Goal: Find specific page/section: Locate a particular part of the current website

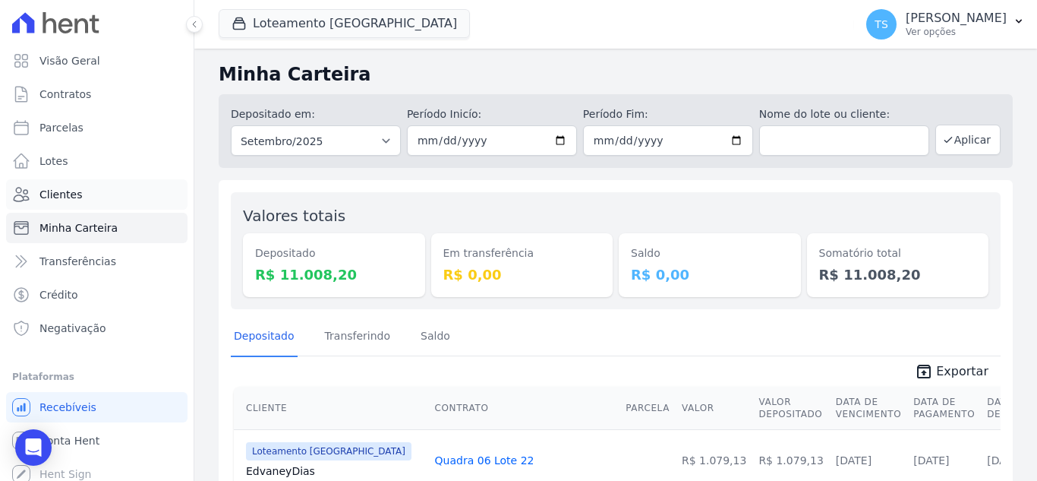
click at [80, 191] on link "Clientes" at bounding box center [96, 194] width 181 height 30
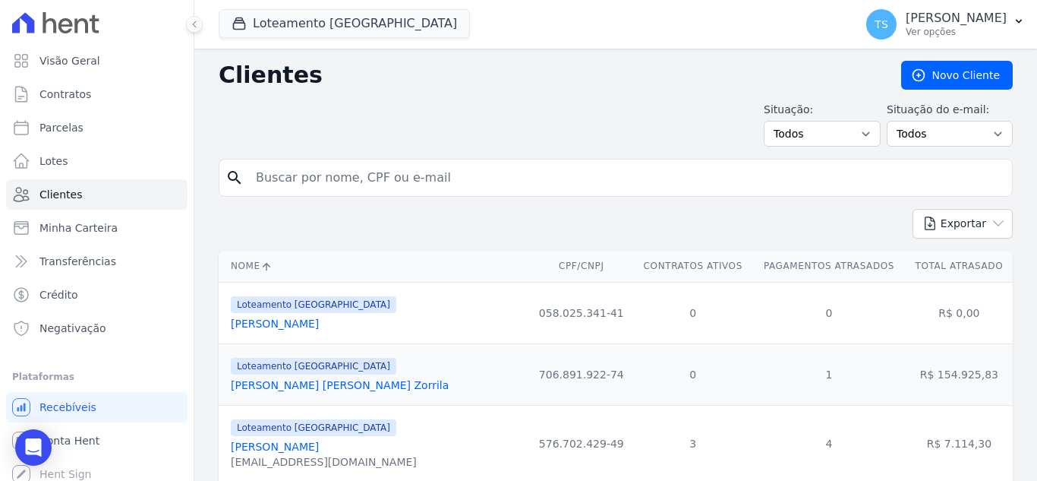
click at [295, 175] on input "search" at bounding box center [626, 177] width 759 height 30
type input "edno"
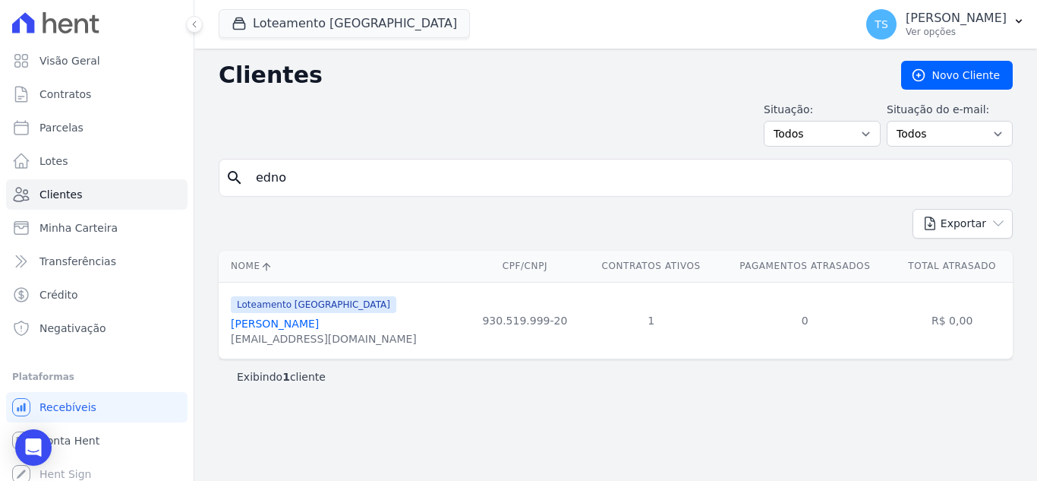
click at [270, 324] on link "[PERSON_NAME]" at bounding box center [275, 323] width 88 height 12
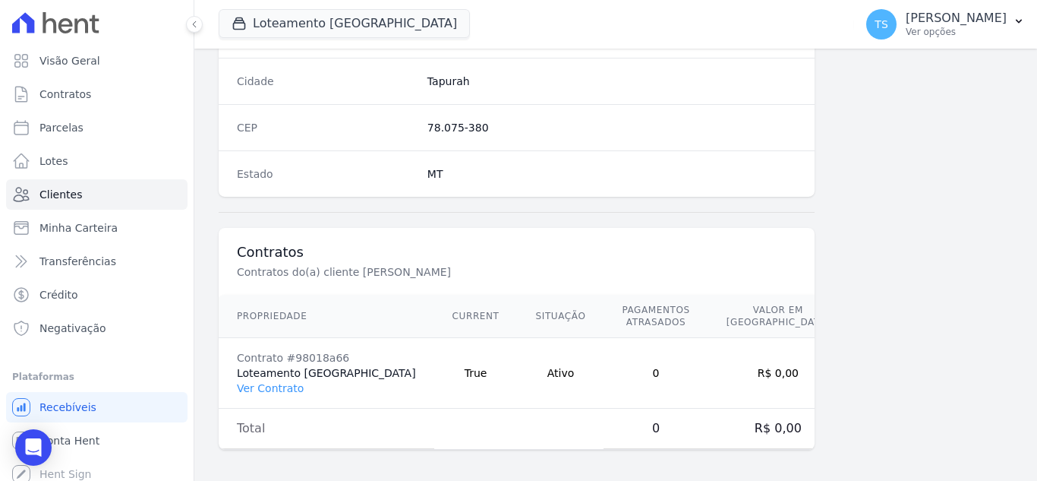
scroll to position [952, 0]
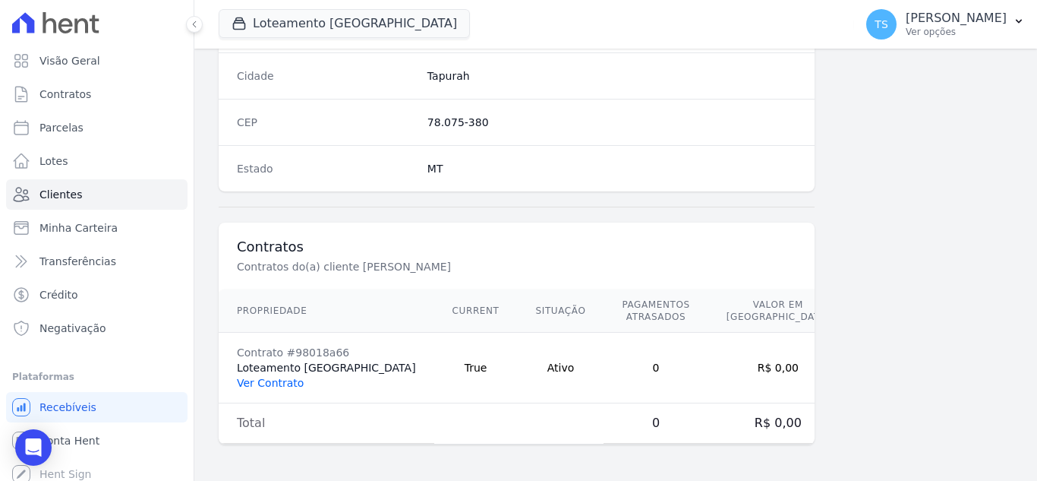
click at [275, 383] on link "Ver Contrato" at bounding box center [270, 383] width 67 height 12
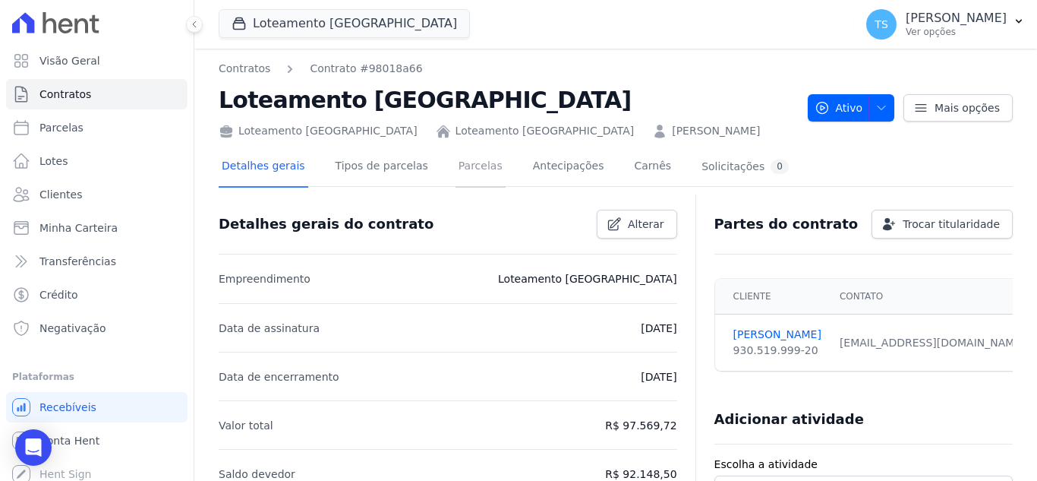
click at [456, 162] on link "Parcelas" at bounding box center [481, 167] width 50 height 40
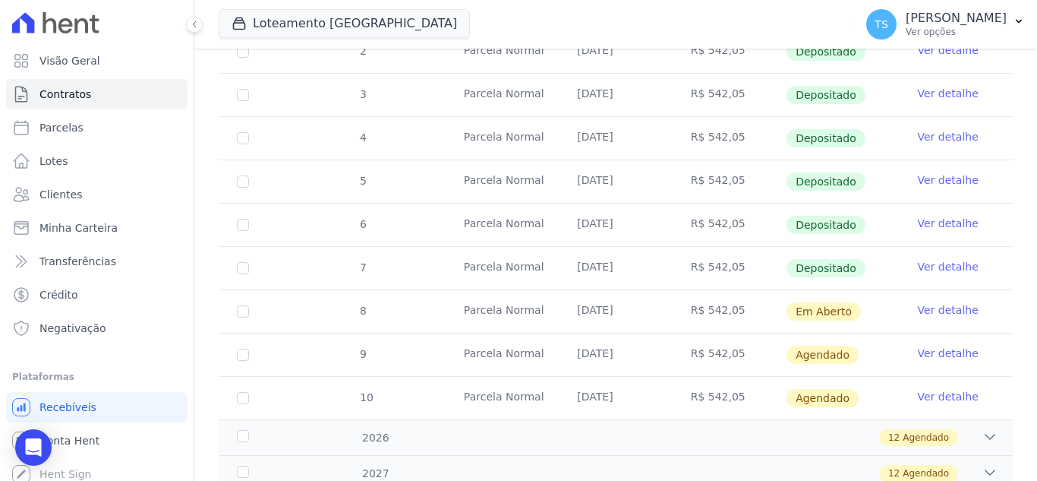
scroll to position [380, 0]
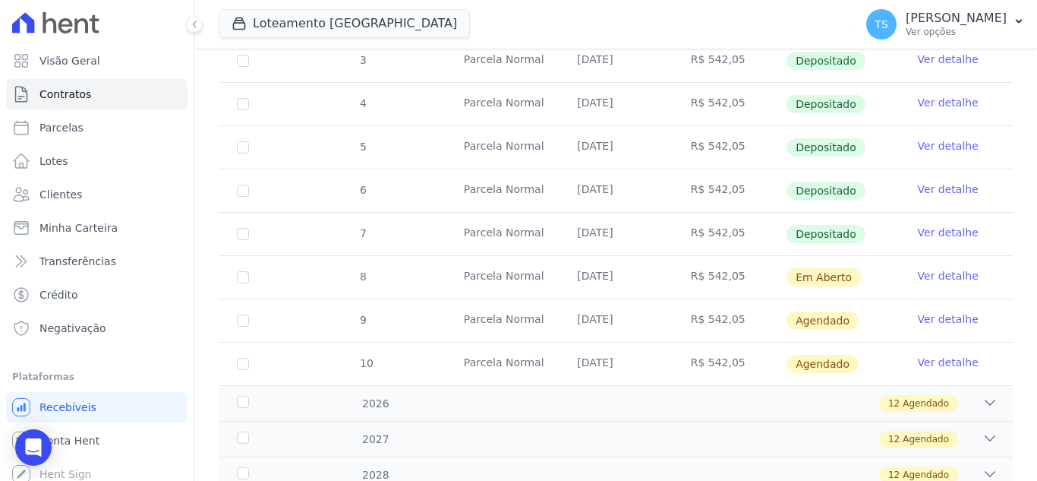
click at [925, 268] on link "Ver detalhe" at bounding box center [948, 275] width 61 height 15
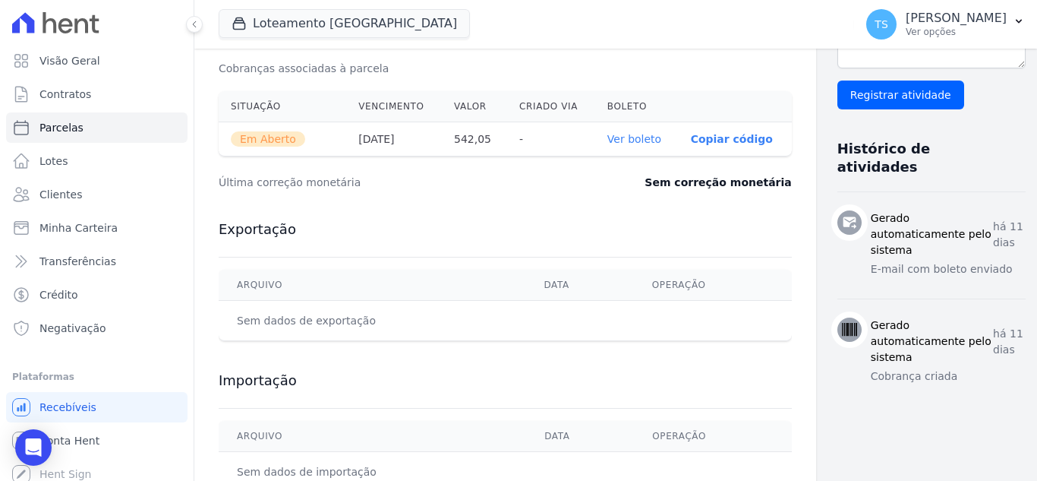
scroll to position [532, 0]
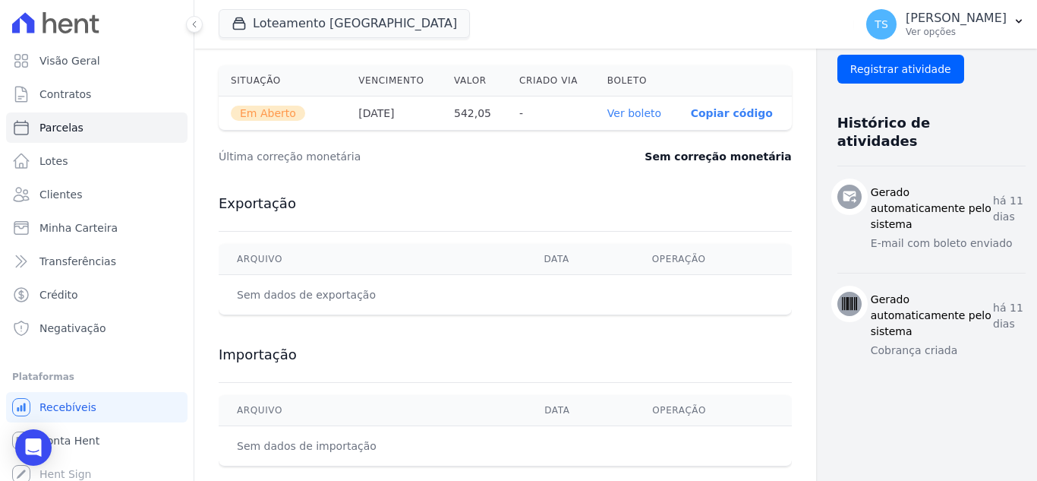
click at [607, 116] on link "Ver boleto" at bounding box center [634, 113] width 54 height 12
